Goal: Navigation & Orientation: Find specific page/section

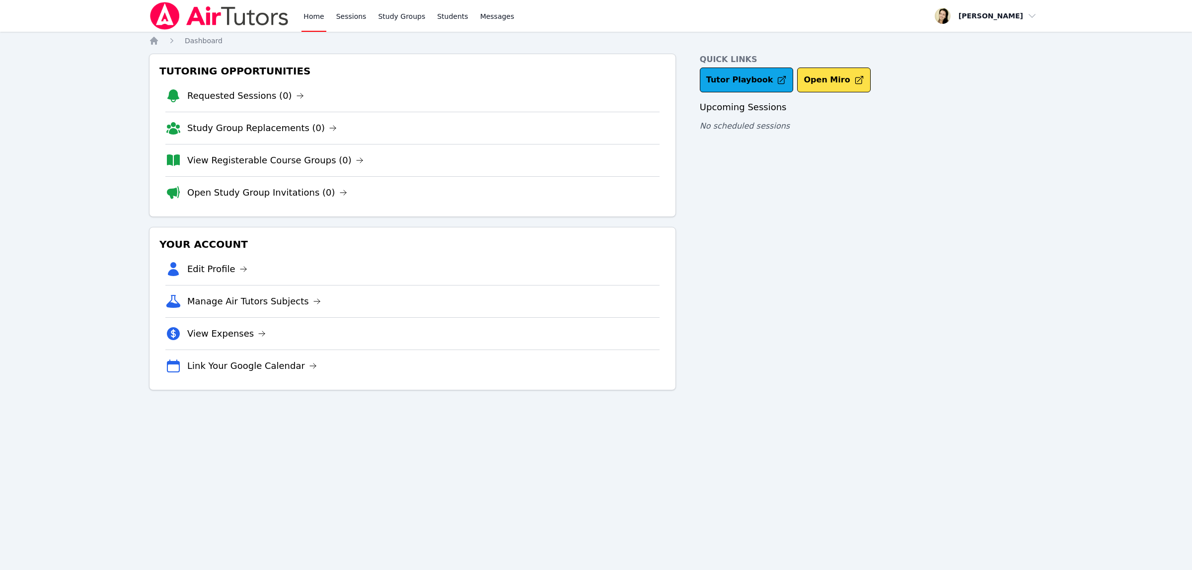
click at [311, 17] on link "Home" at bounding box center [313, 16] width 24 height 32
click at [391, 16] on link "Study Groups" at bounding box center [401, 16] width 51 height 32
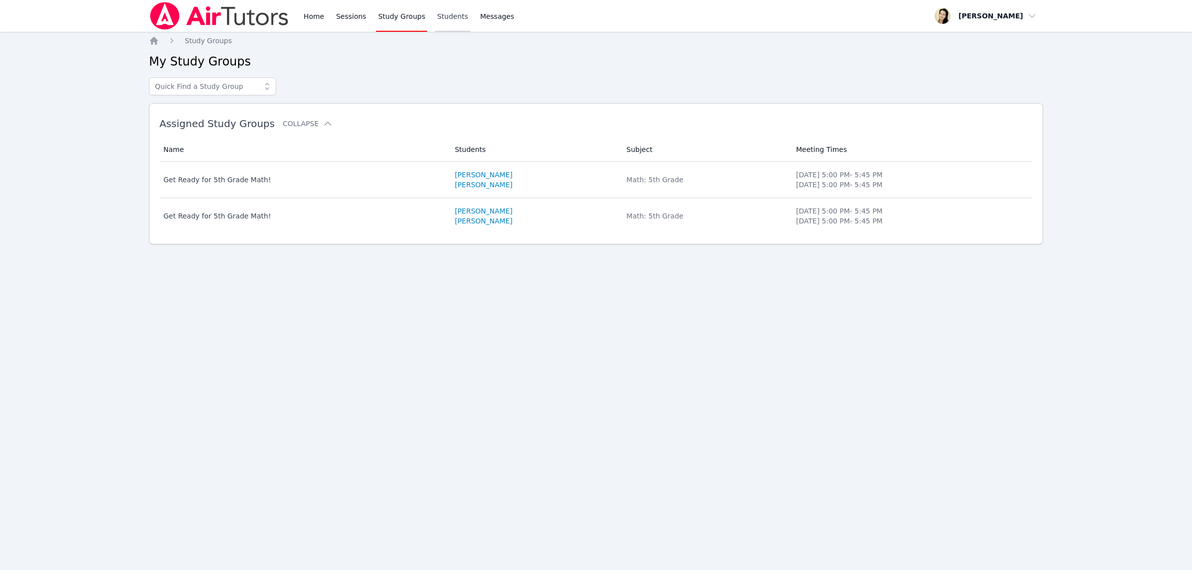
click at [435, 23] on link "Students" at bounding box center [452, 16] width 35 height 32
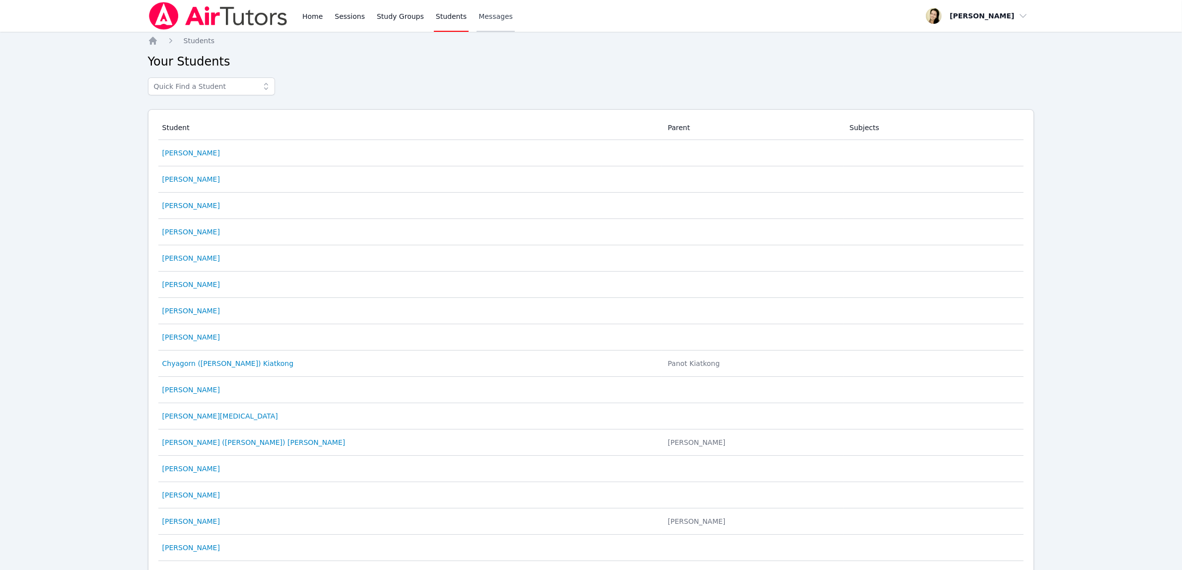
click at [498, 11] on link "Messages" at bounding box center [496, 16] width 38 height 32
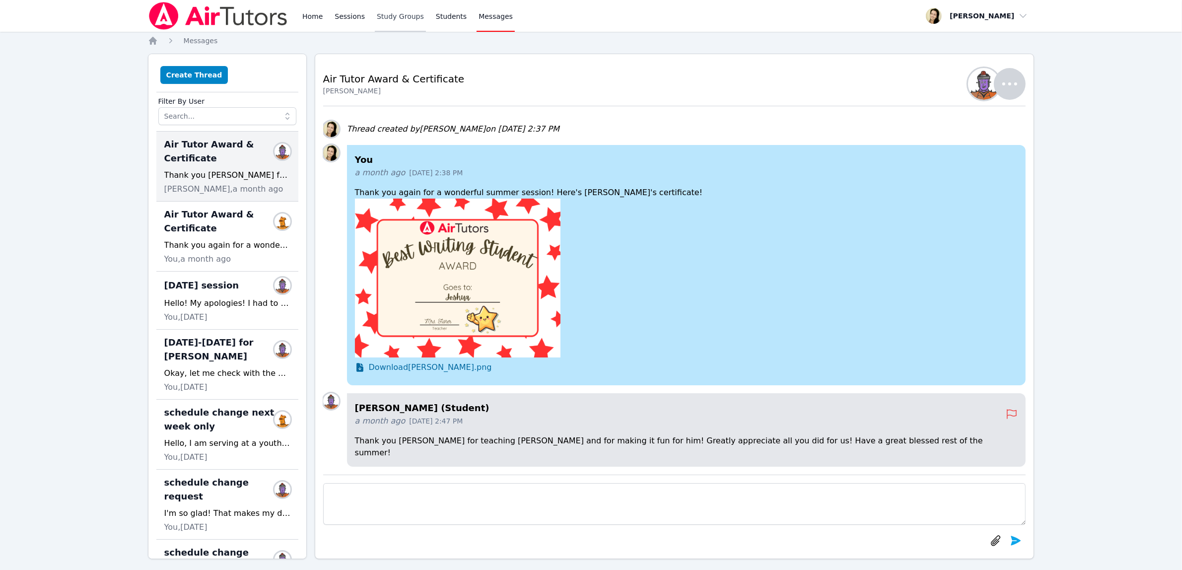
click at [386, 16] on link "Study Groups" at bounding box center [400, 16] width 51 height 32
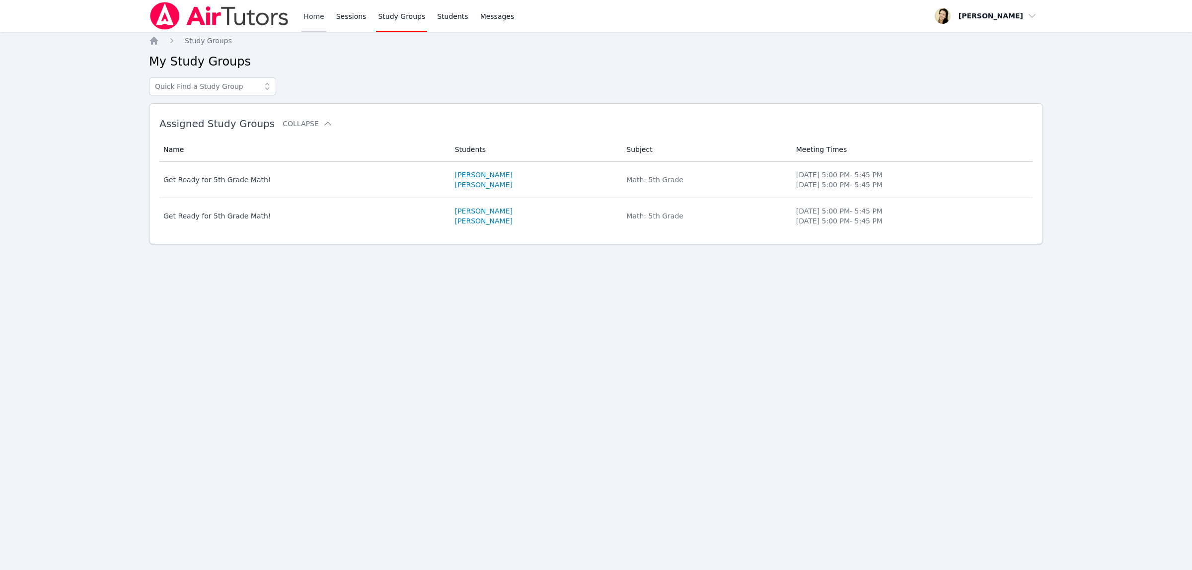
click at [309, 18] on link "Home" at bounding box center [313, 16] width 24 height 32
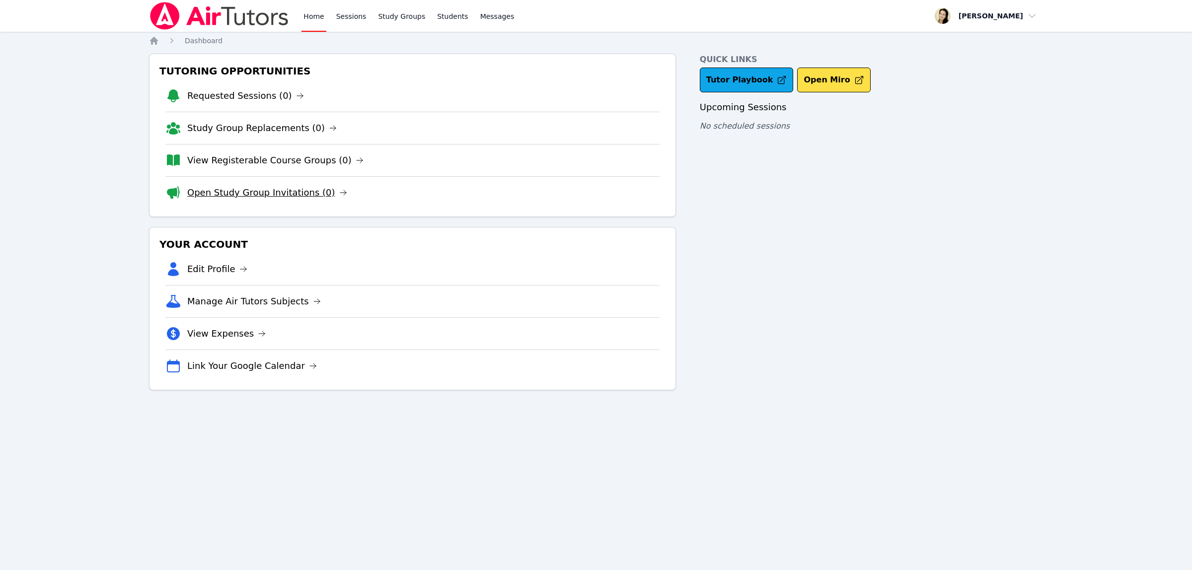
click at [254, 191] on link "Open Study Group Invitations (0)" at bounding box center [267, 193] width 160 height 14
